Goal: Information Seeking & Learning: Learn about a topic

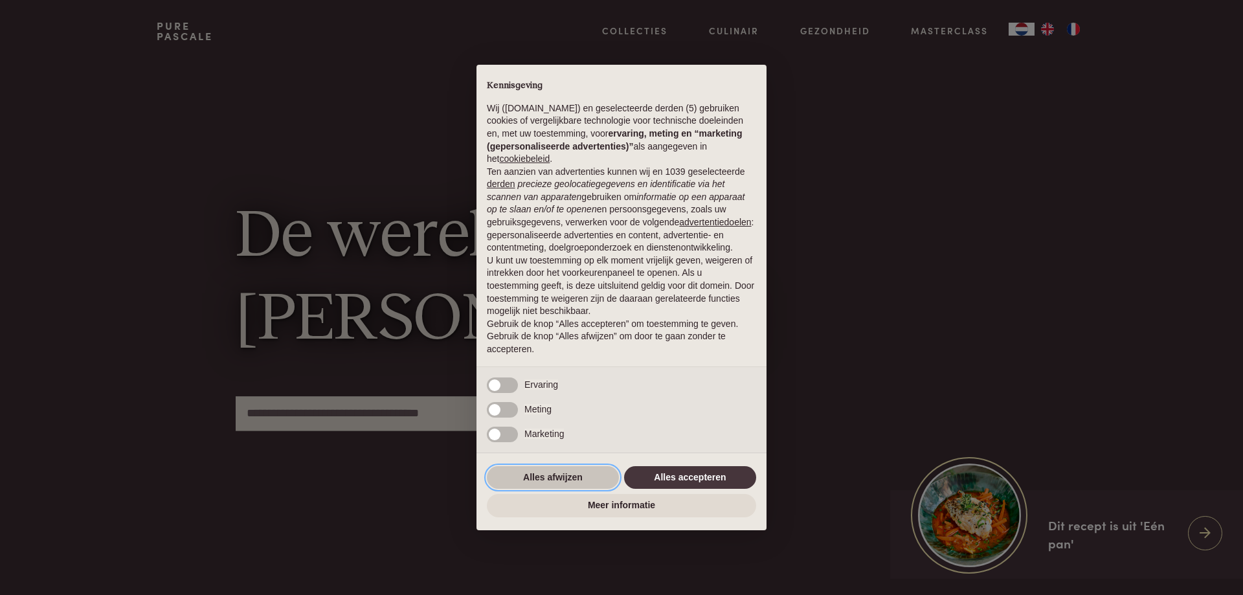
click at [587, 481] on button "Alles afwijzen" at bounding box center [553, 477] width 132 height 23
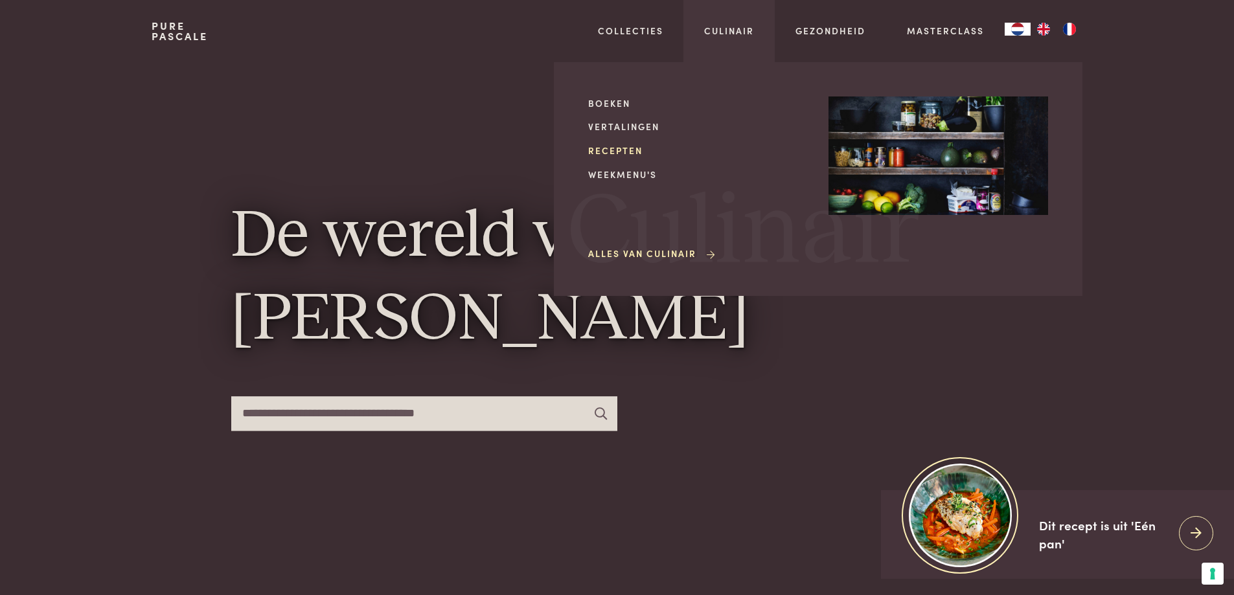
click at [628, 146] on link "Recepten" at bounding box center [698, 151] width 220 height 14
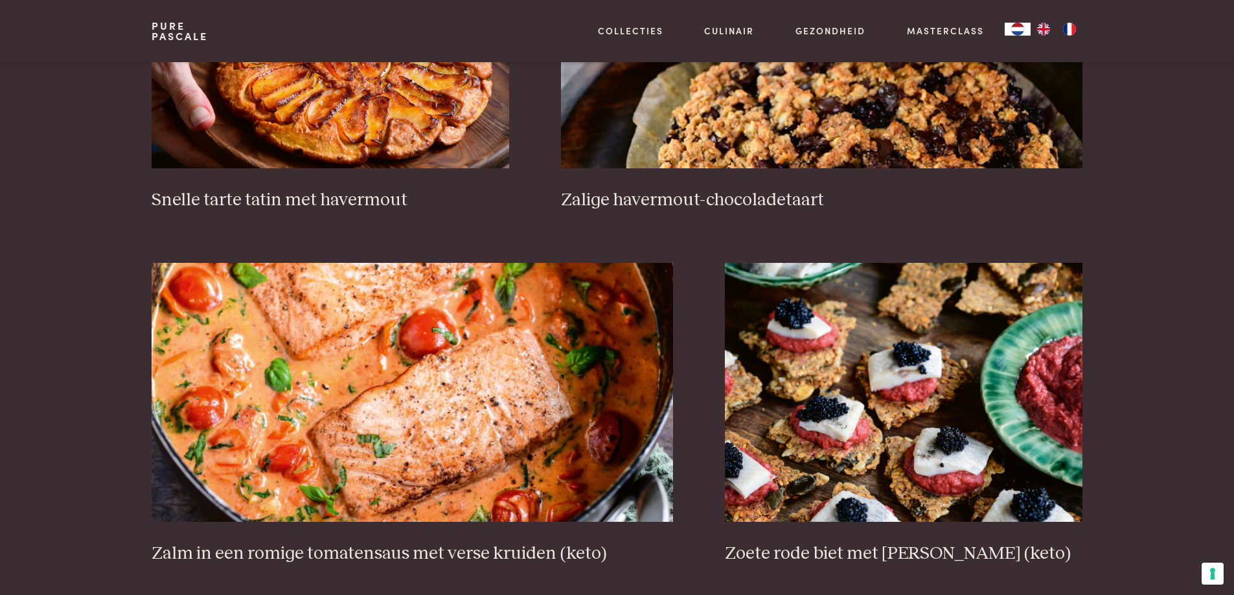
scroll to position [2267, 0]
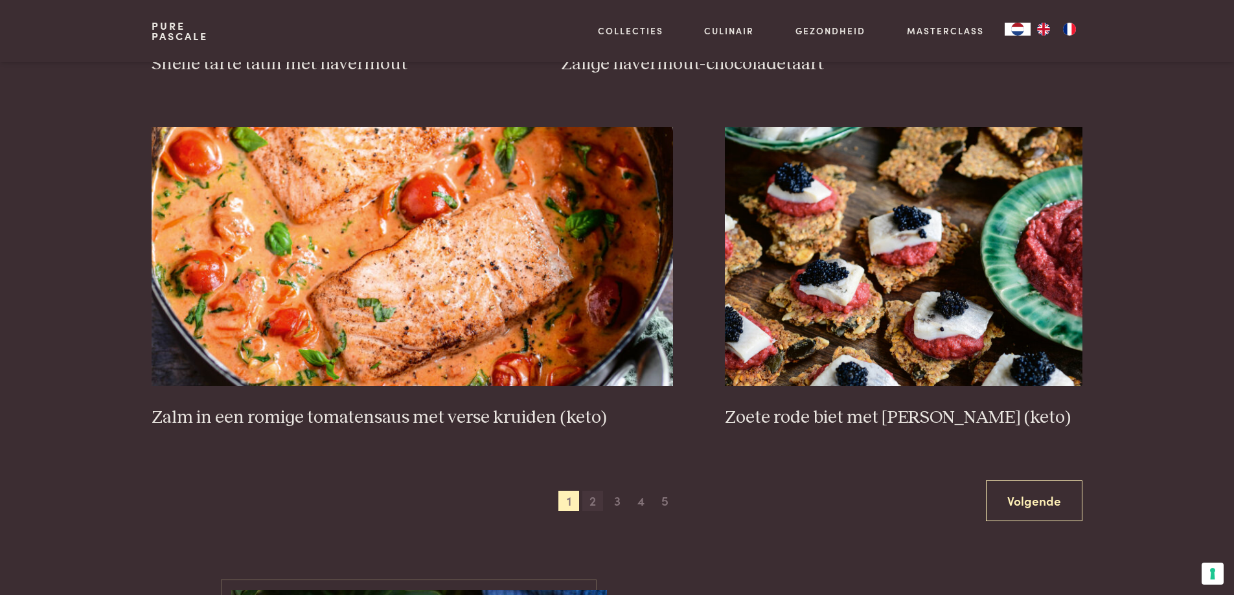
click at [589, 502] on span "2" at bounding box center [592, 501] width 21 height 21
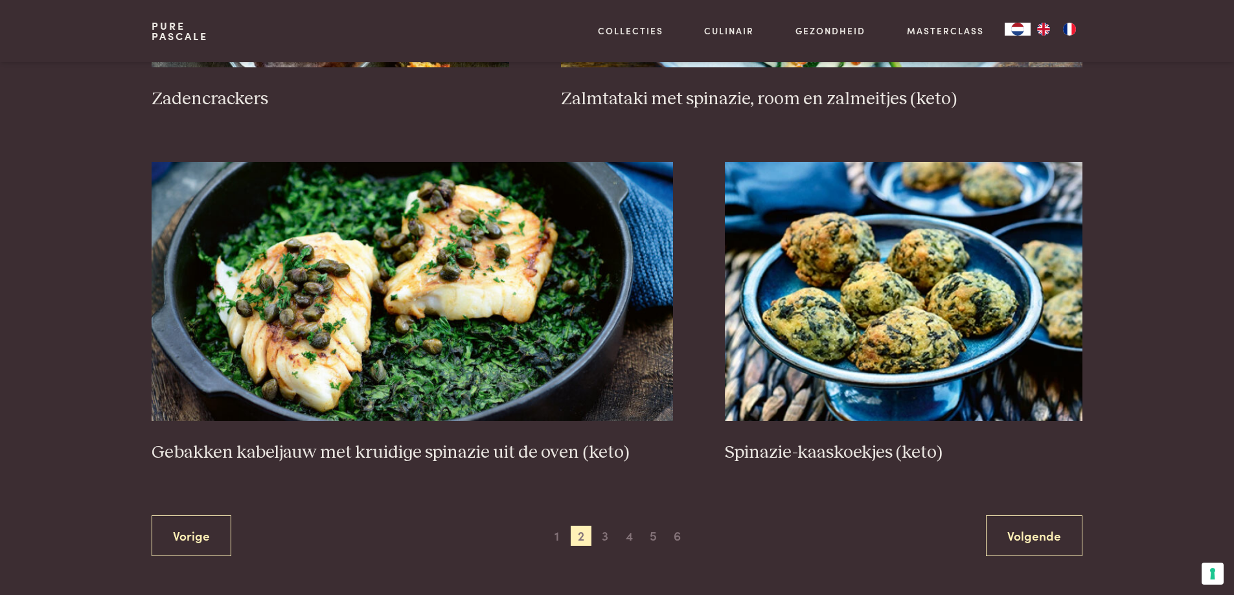
scroll to position [2305, 0]
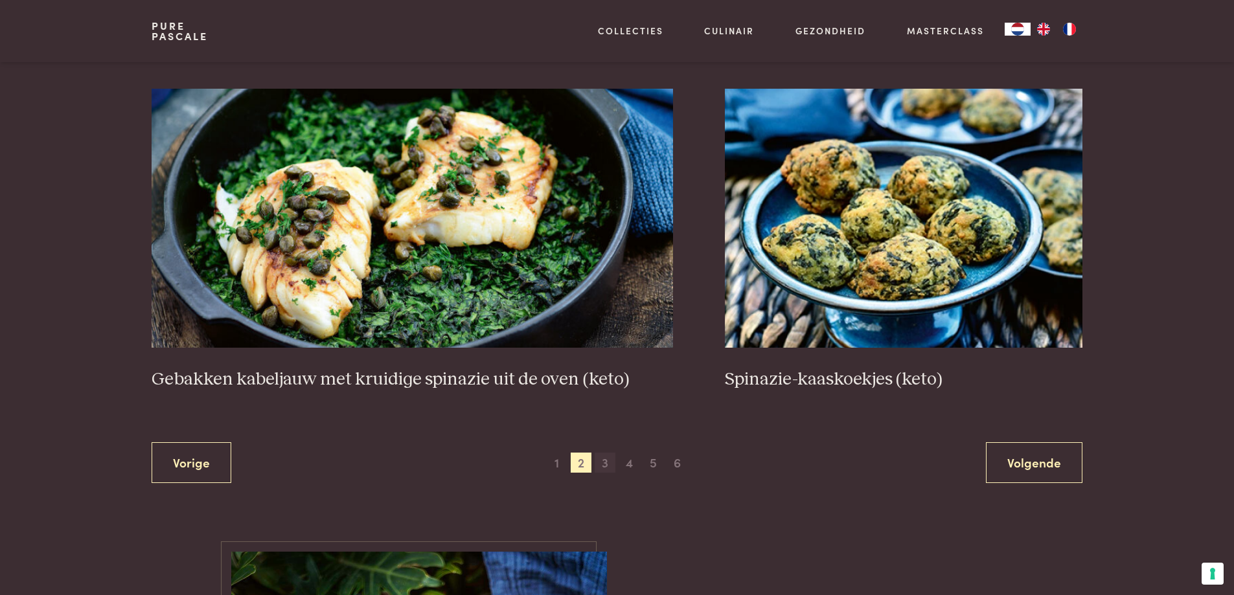
click at [606, 466] on span "3" at bounding box center [605, 463] width 21 height 21
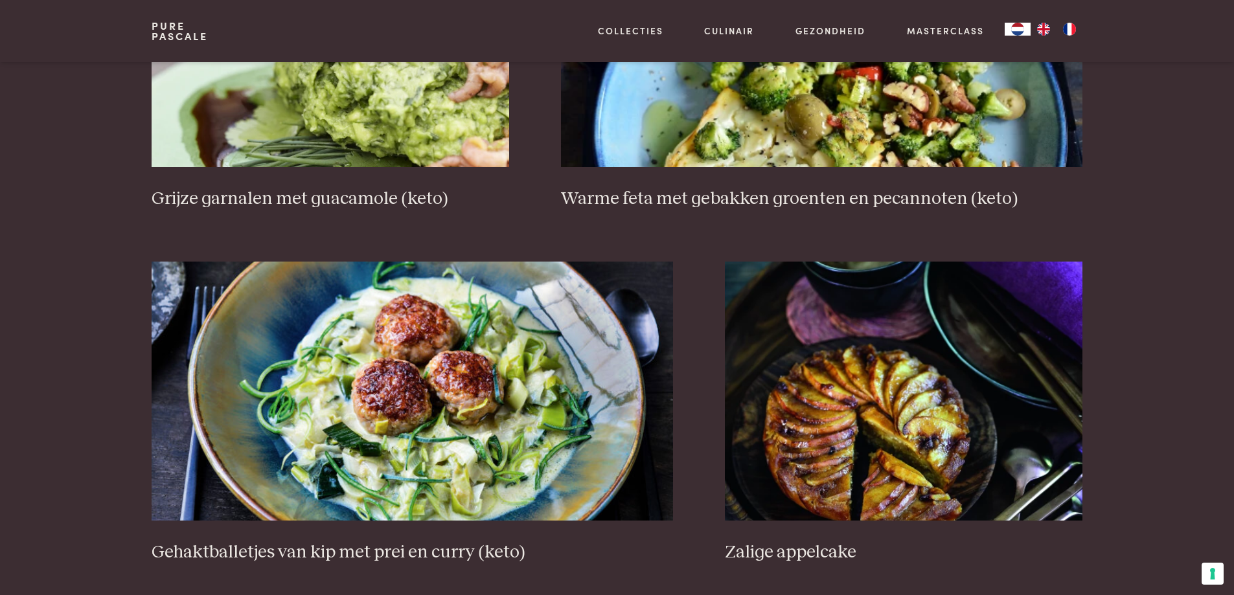
scroll to position [2175, 0]
